Goal: Information Seeking & Learning: Learn about a topic

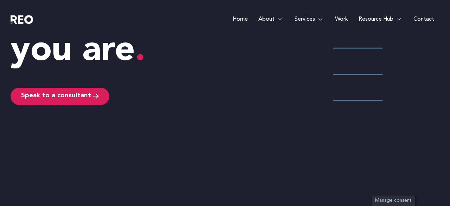
scroll to position [1241, 0]
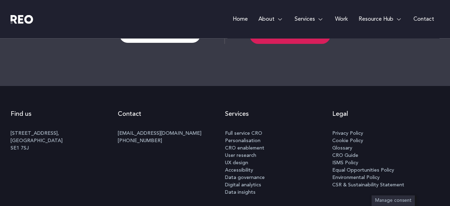
click at [339, 153] on span "CRO Guide" at bounding box center [345, 155] width 26 height 7
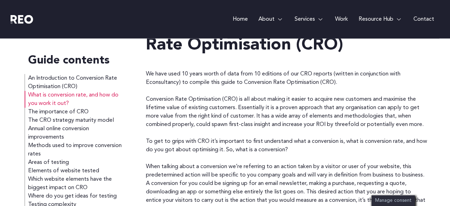
scroll to position [189, 0]
click at [87, 78] on link "An Introduction to Conversion Rate Optimisation (CRO)" at bounding box center [72, 83] width 89 height 18
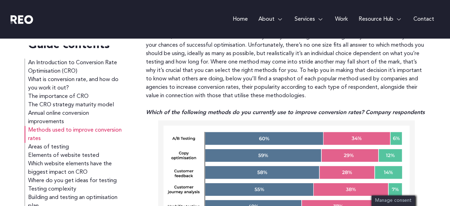
scroll to position [2218, 0]
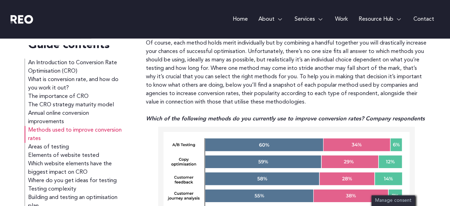
click at [242, 21] on link "Home" at bounding box center [241, 19] width 26 height 39
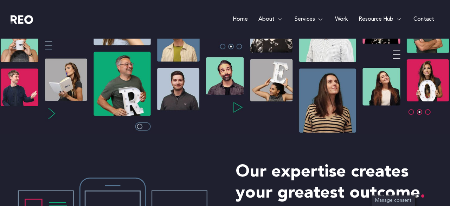
scroll to position [175, 0]
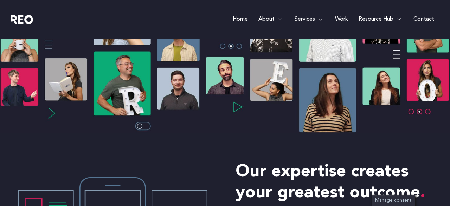
click at [237, 111] on img at bounding box center [225, 56] width 450 height 156
click at [410, 113] on img at bounding box center [225, 56] width 450 height 156
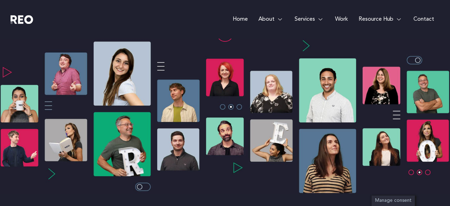
scroll to position [113, 0]
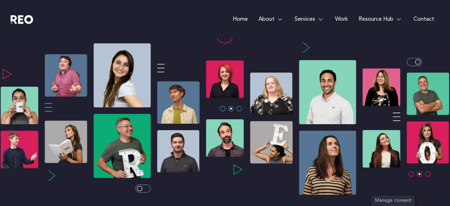
click at [414, 65] on img at bounding box center [225, 118] width 450 height 156
click at [402, 60] on img at bounding box center [225, 118] width 450 height 156
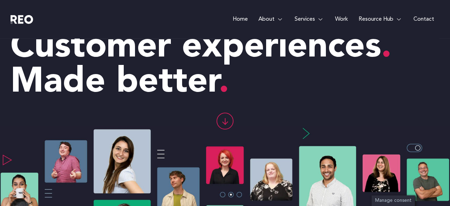
click at [225, 116] on icon at bounding box center [225, 121] width 16 height 16
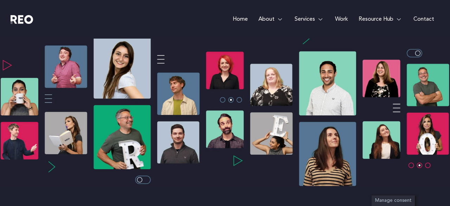
scroll to position [121, 0]
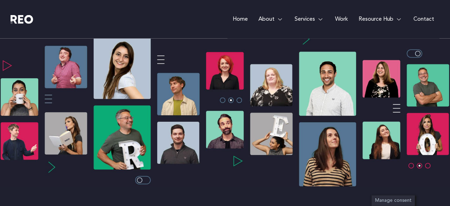
click at [242, 161] on img at bounding box center [225, 110] width 450 height 156
click at [52, 166] on img at bounding box center [225, 110] width 450 height 156
click at [149, 179] on img at bounding box center [225, 110] width 450 height 156
click at [427, 165] on img at bounding box center [225, 110] width 450 height 156
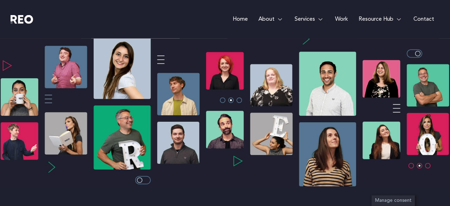
click at [427, 165] on img at bounding box center [225, 110] width 450 height 156
click at [412, 166] on img at bounding box center [225, 110] width 450 height 156
click at [348, 15] on link "Work" at bounding box center [342, 19] width 24 height 39
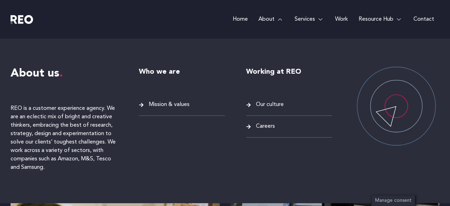
click at [272, 17] on link "About" at bounding box center [271, 19] width 36 height 39
click at [171, 104] on span "Mission & values" at bounding box center [168, 104] width 43 height 9
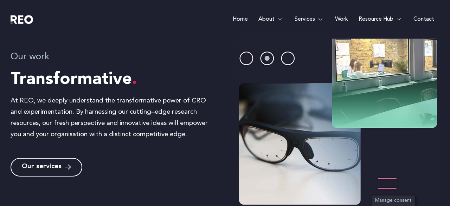
scroll to position [674, 0]
click at [249, 61] on img at bounding box center [339, 113] width 200 height 189
click at [289, 58] on img at bounding box center [339, 113] width 200 height 189
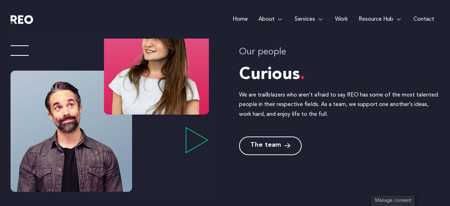
scroll to position [911, 0]
click at [262, 145] on span "The team" at bounding box center [265, 145] width 31 height 7
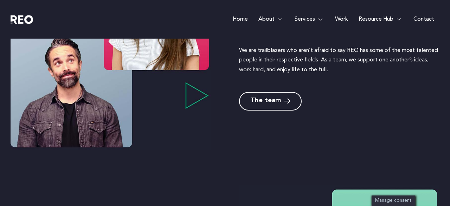
scroll to position [997, 0]
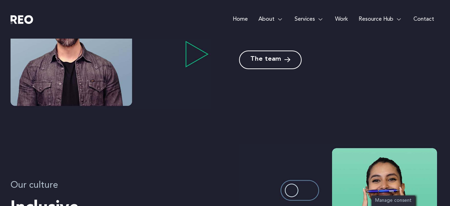
click at [285, 57] on icon at bounding box center [287, 60] width 6 height 7
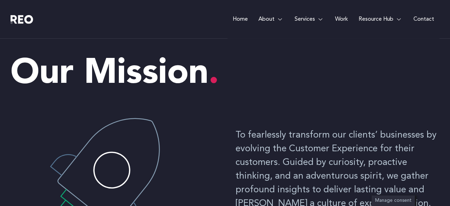
scroll to position [0, 0]
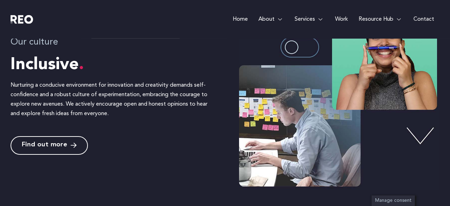
click at [68, 145] on span "Find out more" at bounding box center [49, 145] width 55 height 7
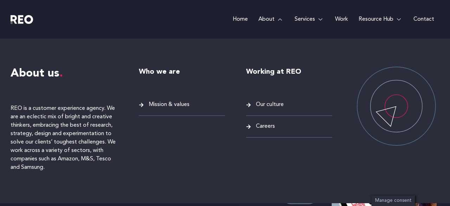
scroll to position [98, 0]
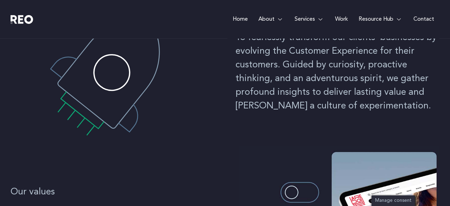
click at [165, 18] on div "Home About About us REO is a customer experience agency. We are an eclectic mix…" at bounding box center [279, 19] width 322 height 39
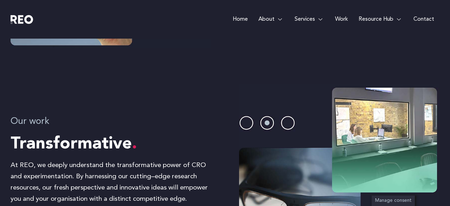
scroll to position [447, 0]
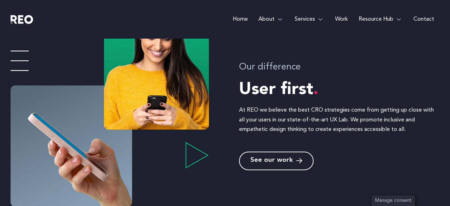
click at [272, 165] on link "See our work" at bounding box center [276, 161] width 75 height 19
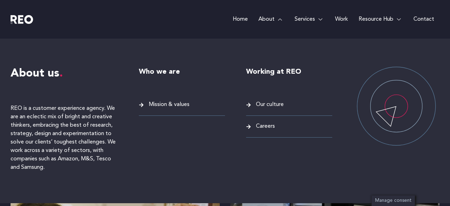
click at [273, 18] on link "About" at bounding box center [271, 19] width 36 height 39
click at [178, 106] on span "Mission & values" at bounding box center [168, 104] width 43 height 9
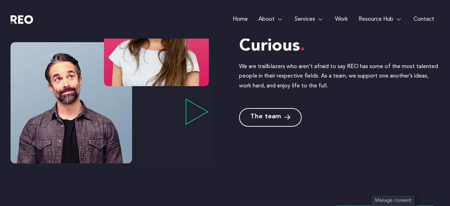
click at [271, 114] on span "The team" at bounding box center [265, 117] width 31 height 7
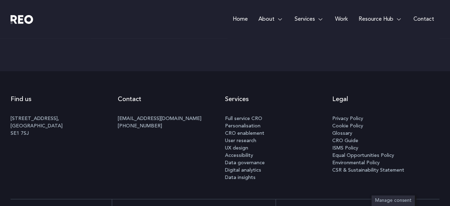
scroll to position [2386, 0]
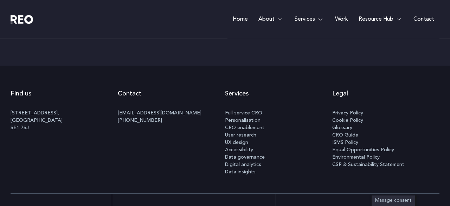
click at [251, 165] on span "Digital analytics" at bounding box center [243, 164] width 36 height 7
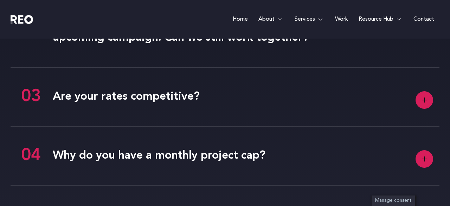
scroll to position [1786, 0]
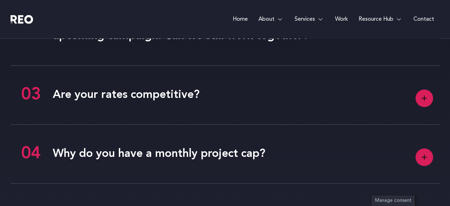
click at [220, 106] on h4 "Are your rates competitive?" at bounding box center [225, 95] width 429 height 22
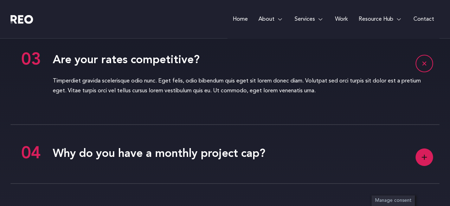
click at [220, 106] on div "Timperdiet gravida scelerisque odio nunc. Eget felis, odio bibendum quis eget s…" at bounding box center [225, 88] width 429 height 35
click at [428, 68] on rect at bounding box center [424, 63] width 17 height 17
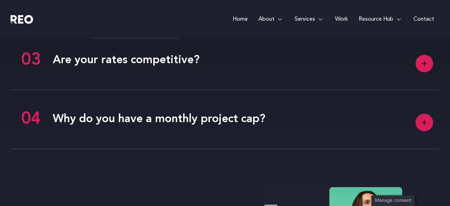
click at [424, 132] on rect at bounding box center [425, 123] width 18 height 18
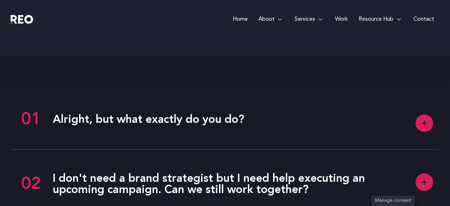
scroll to position [1650, 0]
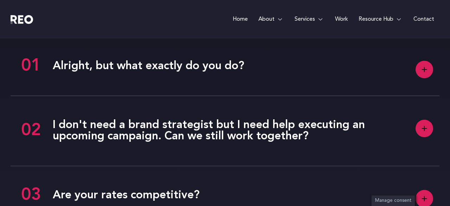
click at [430, 78] on rect at bounding box center [425, 70] width 18 height 18
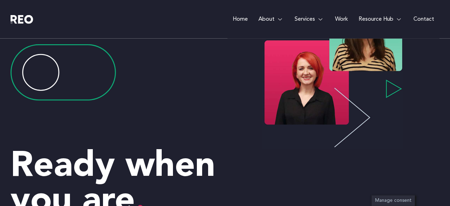
scroll to position [2019, 0]
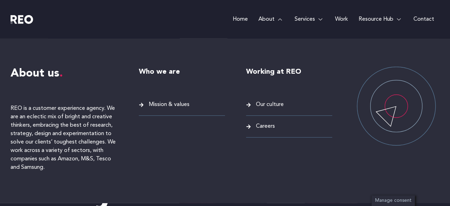
click at [270, 103] on span "Our culture" at bounding box center [269, 104] width 30 height 9
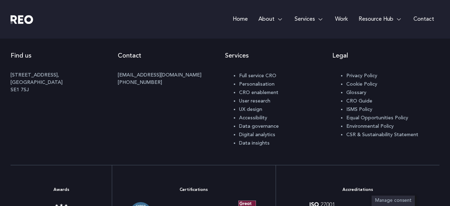
scroll to position [510, 0]
click at [249, 145] on span "Data insights" at bounding box center [254, 144] width 31 height 5
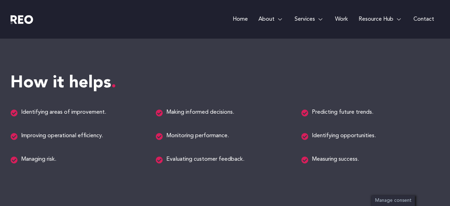
scroll to position [811, 0]
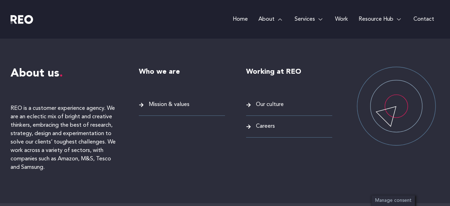
click at [265, 15] on link "About" at bounding box center [271, 19] width 36 height 39
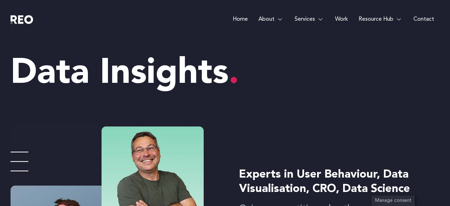
scroll to position [0, 0]
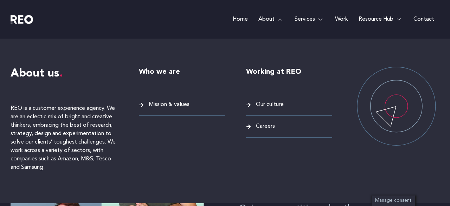
click at [174, 106] on span "Mission & values" at bounding box center [168, 104] width 43 height 9
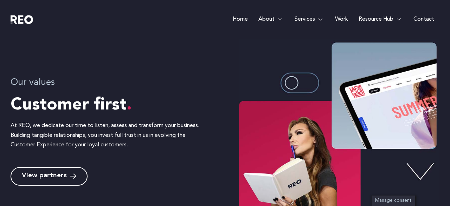
scroll to position [211, 0]
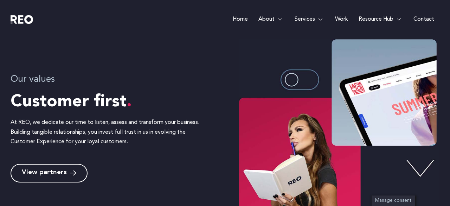
click at [311, 80] on img at bounding box center [339, 127] width 200 height 189
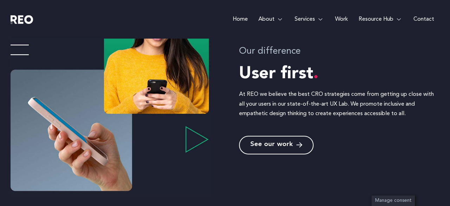
scroll to position [466, 0]
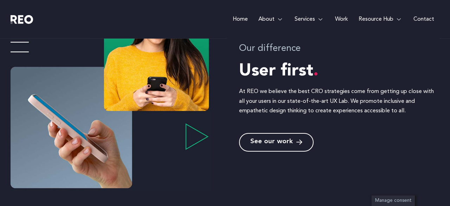
click at [287, 143] on span "See our work" at bounding box center [271, 142] width 43 height 7
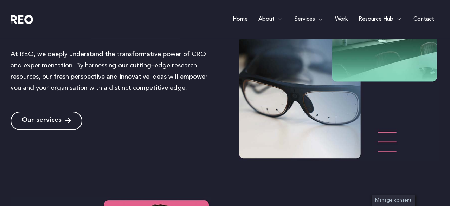
click at [69, 124] on icon at bounding box center [68, 121] width 6 height 7
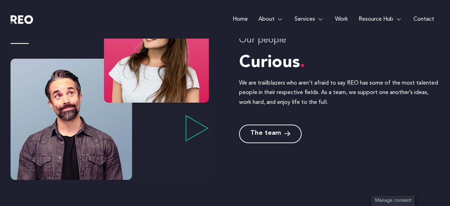
click at [280, 130] on link "The team" at bounding box center [270, 134] width 63 height 19
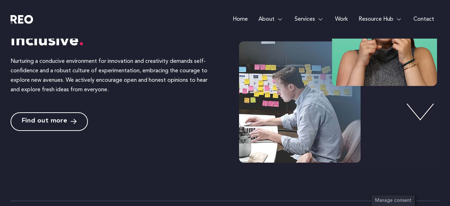
scroll to position [1165, 0]
click at [60, 118] on span "Find out more" at bounding box center [44, 121] width 45 height 7
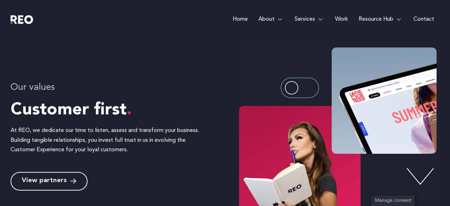
scroll to position [209, 0]
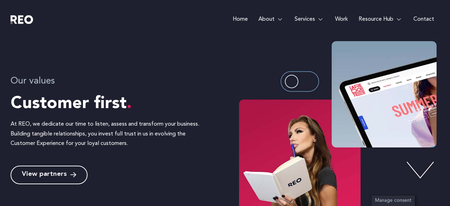
click at [57, 178] on span "View partners" at bounding box center [44, 175] width 45 height 7
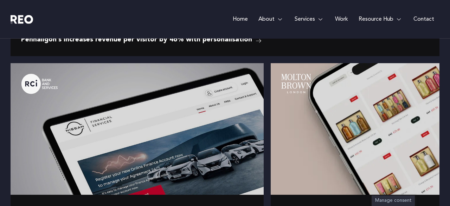
scroll to position [1252, 0]
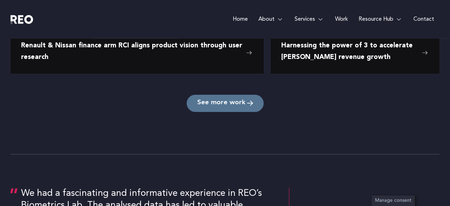
click at [215, 100] on span "See more work" at bounding box center [221, 103] width 48 height 7
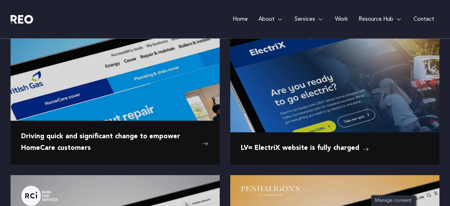
scroll to position [549, 0]
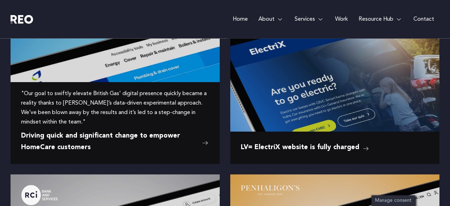
click at [133, 143] on span "Driving quick and significant change to empower HomeCare customers" at bounding box center [110, 142] width 178 height 23
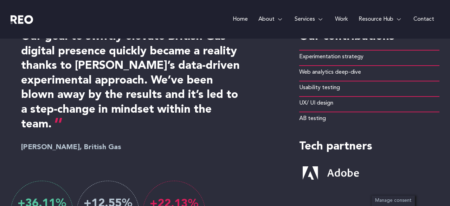
scroll to position [389, 0]
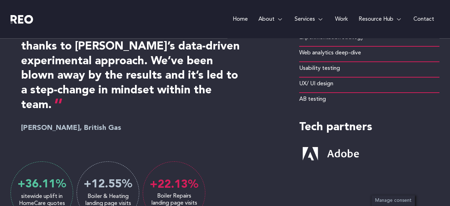
click at [333, 64] on span "Usability testing" at bounding box center [319, 68] width 41 height 9
click at [319, 79] on span "UX/ UI design" at bounding box center [316, 83] width 34 height 9
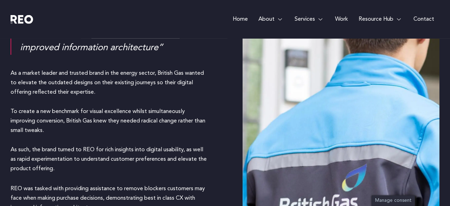
scroll to position [642, 0]
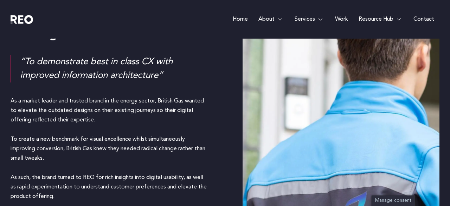
click at [244, 16] on link "Home" at bounding box center [241, 19] width 26 height 39
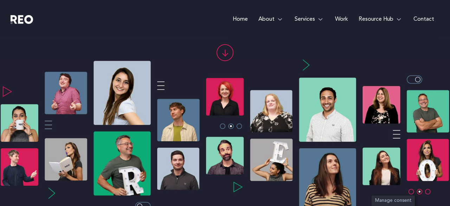
scroll to position [107, 0]
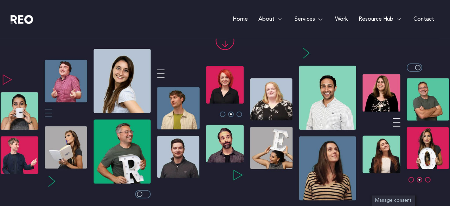
click at [118, 92] on img at bounding box center [225, 124] width 450 height 156
click at [181, 100] on img at bounding box center [225, 124] width 450 height 156
click at [126, 152] on img at bounding box center [225, 124] width 450 height 156
click at [183, 159] on img at bounding box center [225, 124] width 450 height 156
click at [327, 151] on img at bounding box center [225, 124] width 450 height 156
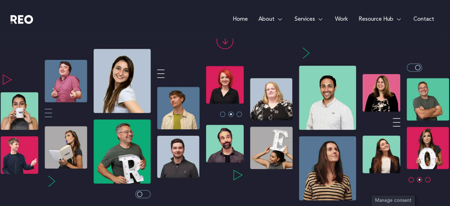
click at [229, 141] on img at bounding box center [225, 124] width 450 height 156
